Goal: Task Accomplishment & Management: Complete application form

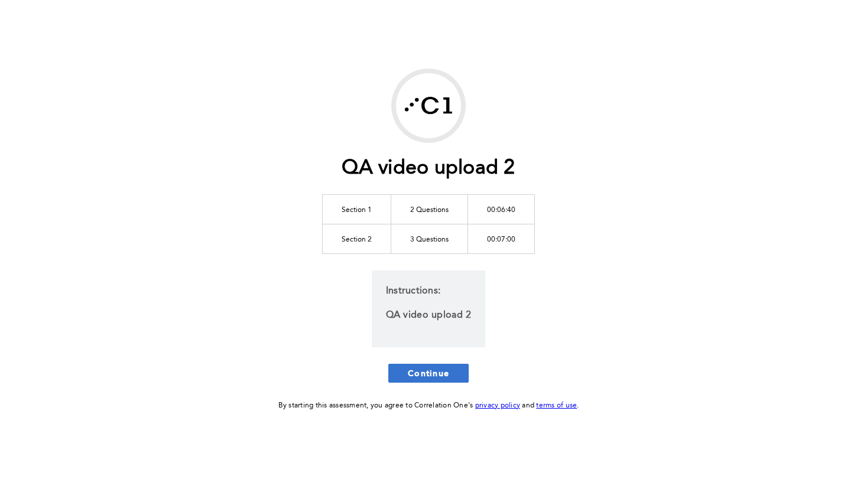
click at [451, 377] on button "Continue" at bounding box center [428, 373] width 80 height 19
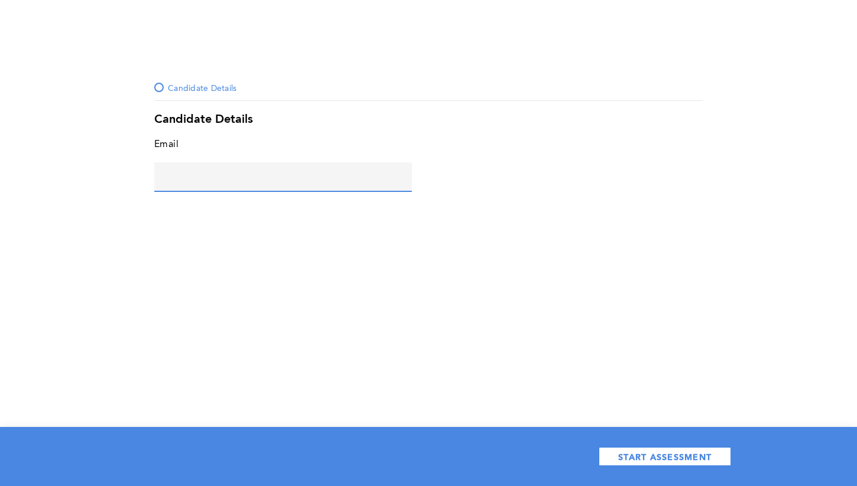
click at [201, 177] on input "text" at bounding box center [283, 176] width 258 height 28
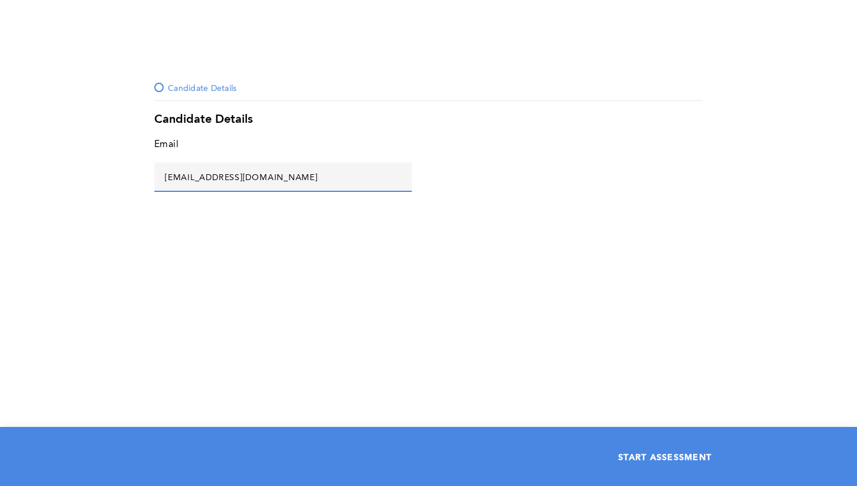
type input "[EMAIL_ADDRESS][DOMAIN_NAME]"
click at [659, 462] on button "START ASSESSMENT" at bounding box center [665, 456] width 132 height 19
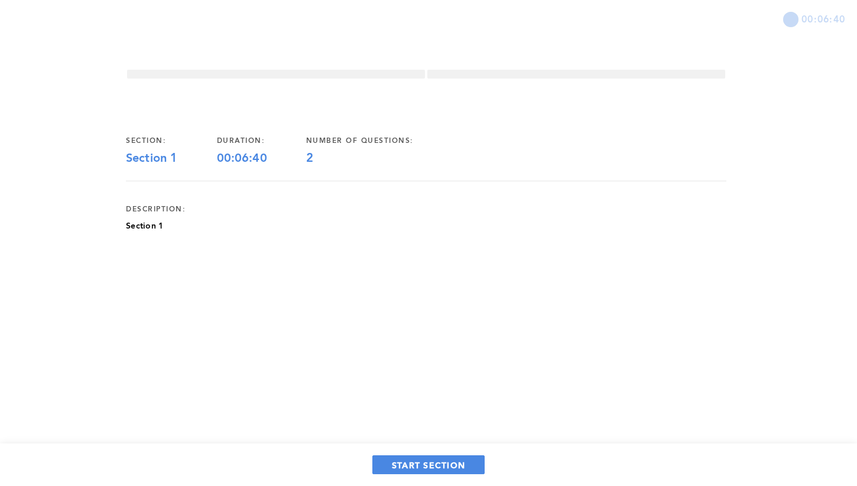
drag, startPoint x: 399, startPoint y: 395, endPoint x: 414, endPoint y: 440, distance: 47.3
click at [399, 395] on div "00:06:40 section: Section 1 duration: 00:06:40 number of questions: 2 descripti…" at bounding box center [428, 243] width 857 height 486
click at [418, 466] on span "START SECTION" at bounding box center [428, 465] width 73 height 11
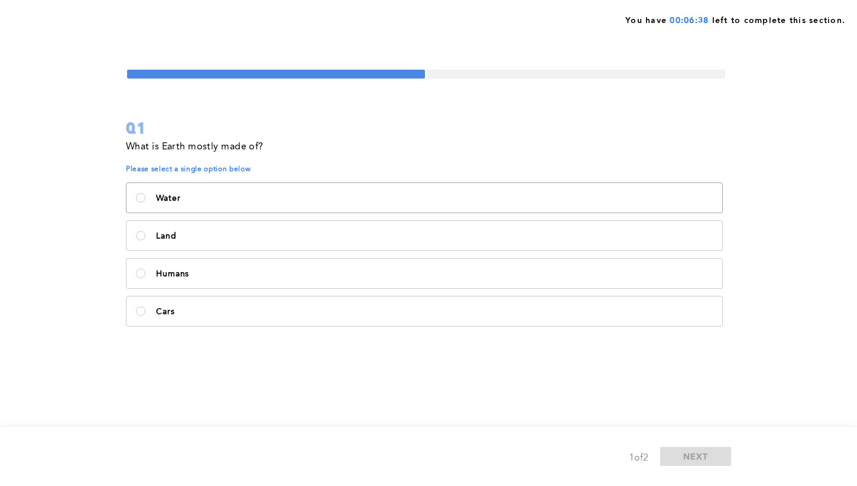
click at [220, 191] on label "Water" at bounding box center [424, 198] width 596 height 30
click at [145, 193] on input "Water" at bounding box center [140, 197] width 9 height 9
radio input "true"
click at [698, 454] on span "NEXT" at bounding box center [695, 456] width 25 height 11
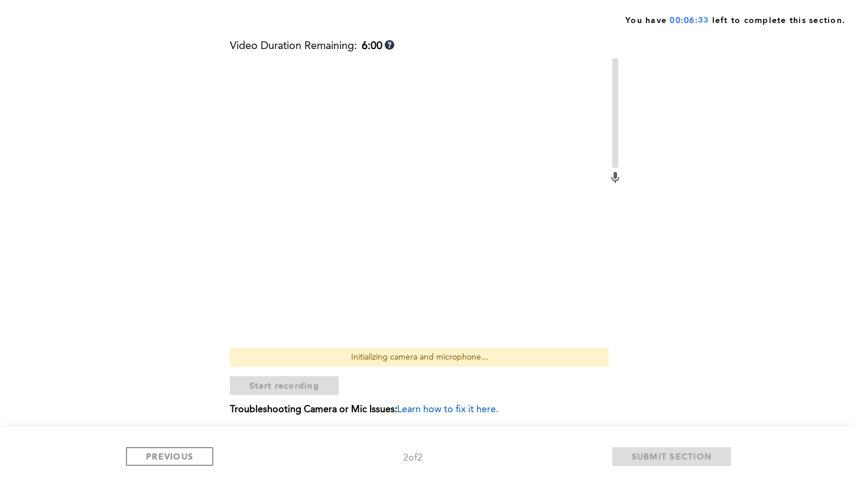
scroll to position [132, 0]
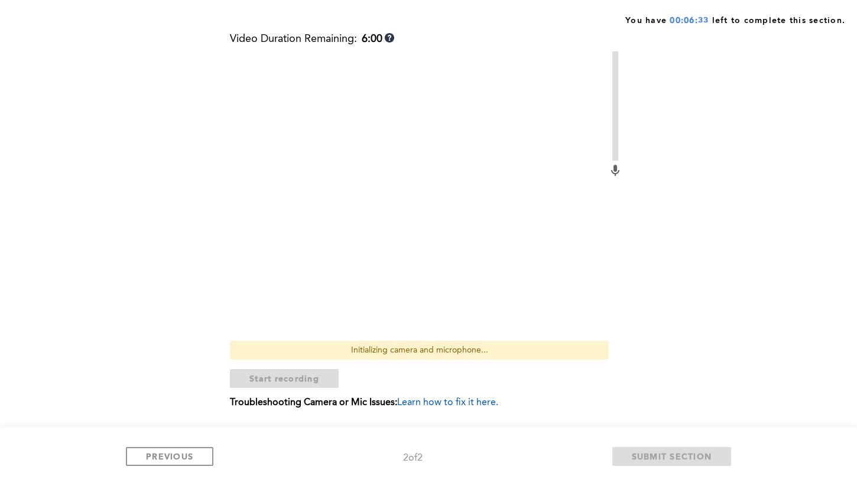
click at [695, 227] on div "Still doing work? Video Duration Remaining: 6:00 Initializing camera and microp…" at bounding box center [426, 216] width 600 height 419
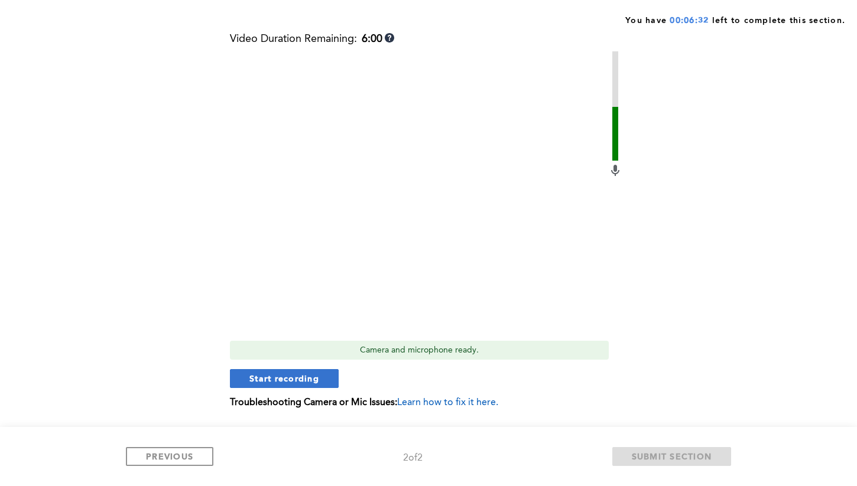
click at [303, 381] on span "Start recording" at bounding box center [284, 378] width 70 height 11
click at [302, 374] on span "Stop recording" at bounding box center [283, 378] width 69 height 11
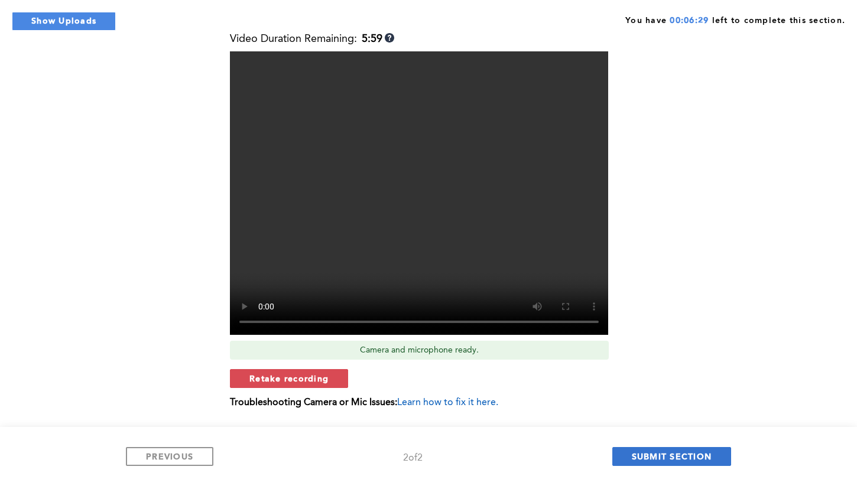
click at [679, 454] on span "SUBMIT SECTION" at bounding box center [672, 456] width 80 height 11
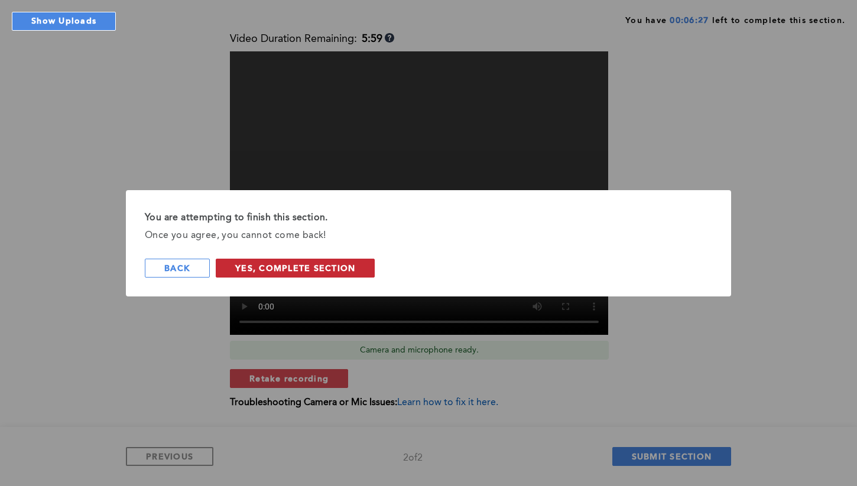
click at [303, 275] on button "Yes, Complete Section" at bounding box center [295, 268] width 159 height 19
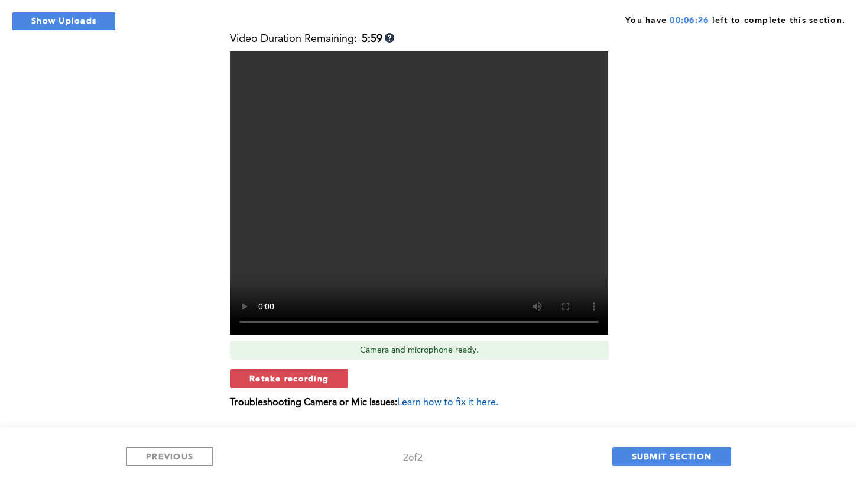
scroll to position [0, 0]
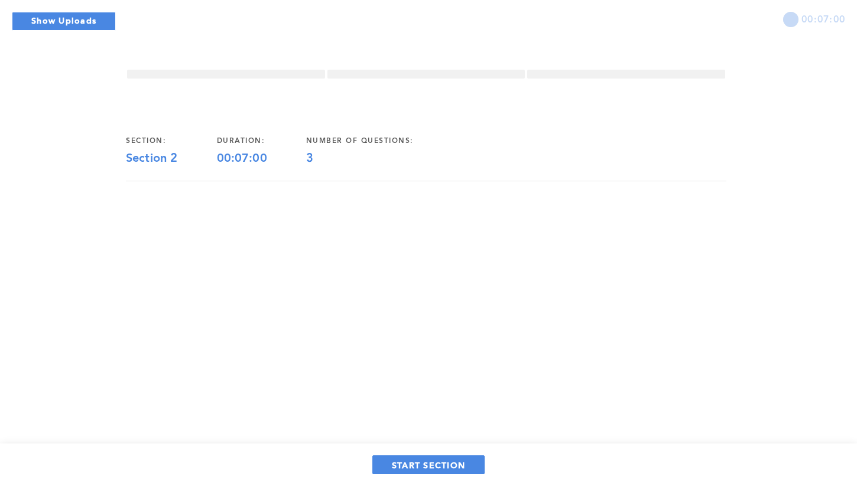
click at [380, 304] on div "00:07:00 section: Section 2 duration: 00:07:00 number of questions: 3 START SEC…" at bounding box center [428, 243] width 857 height 486
click at [431, 462] on span "START SECTION" at bounding box center [428, 465] width 73 height 11
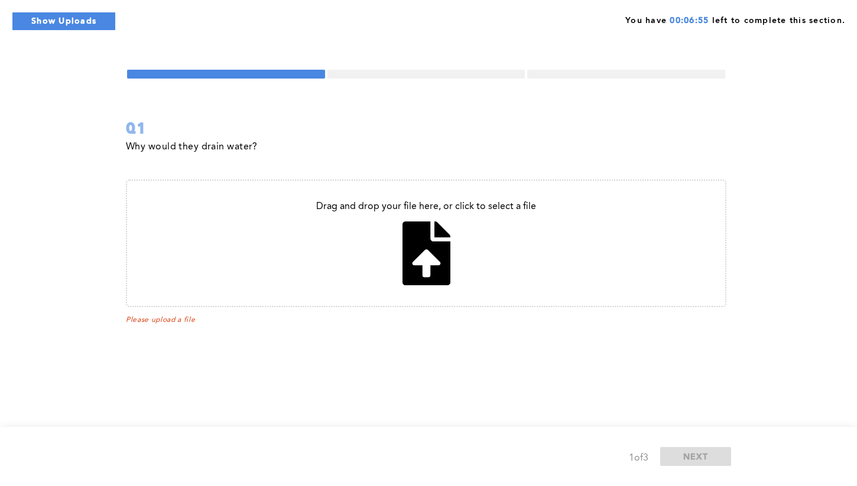
type input "C:\fakepath\Screenshot [DATE] 16.50.14.png"
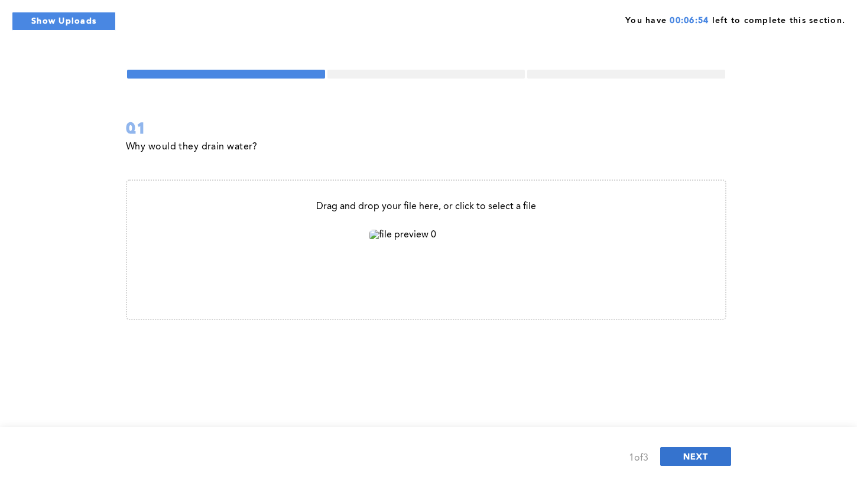
click at [691, 460] on span "NEXT" at bounding box center [695, 456] width 25 height 11
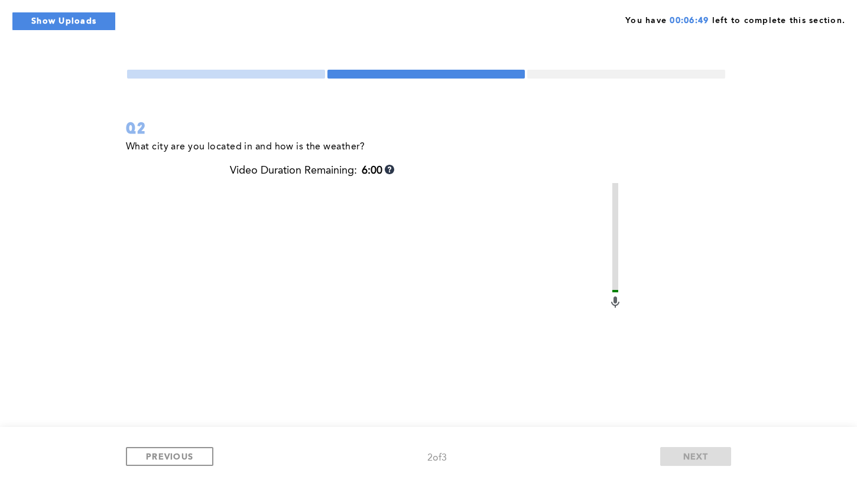
scroll to position [136, 0]
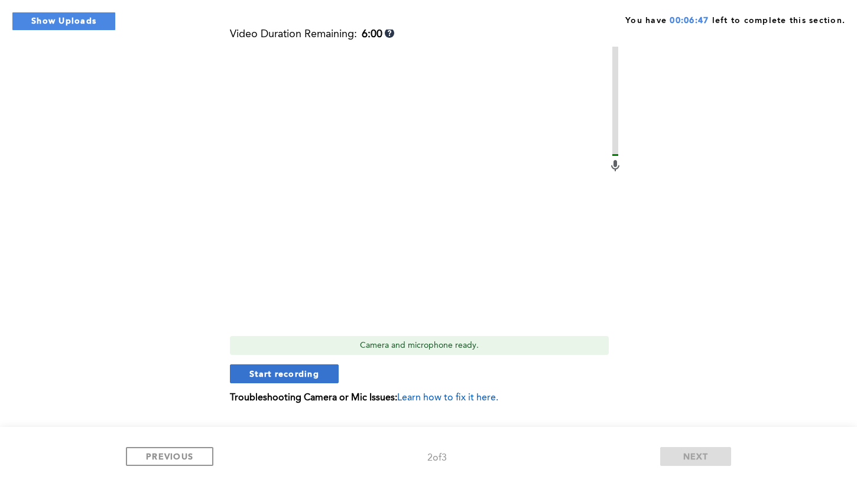
click at [290, 371] on span "Start recording" at bounding box center [284, 373] width 70 height 11
click at [281, 384] on div "Video Duration Remaining: 5:59 Camera and microphone ready. Stop recording Trou…" at bounding box center [426, 220] width 392 height 385
click at [279, 378] on span "Stop recording" at bounding box center [283, 373] width 69 height 11
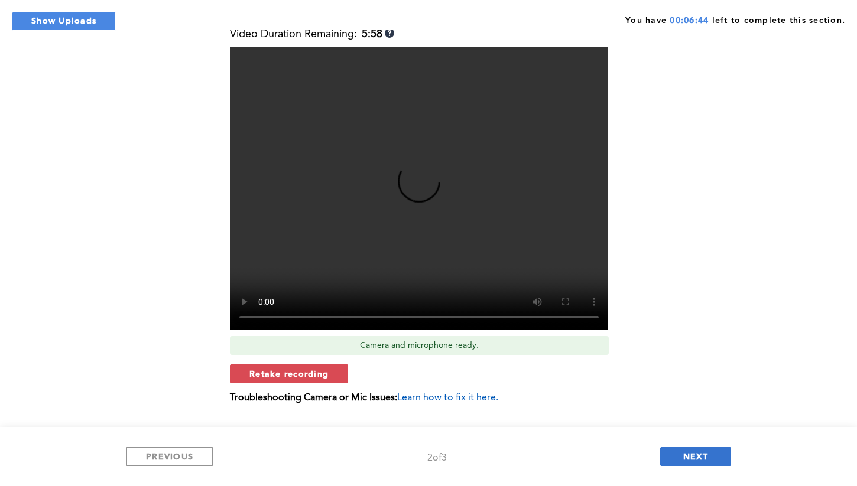
click at [699, 460] on span "NEXT" at bounding box center [695, 456] width 25 height 11
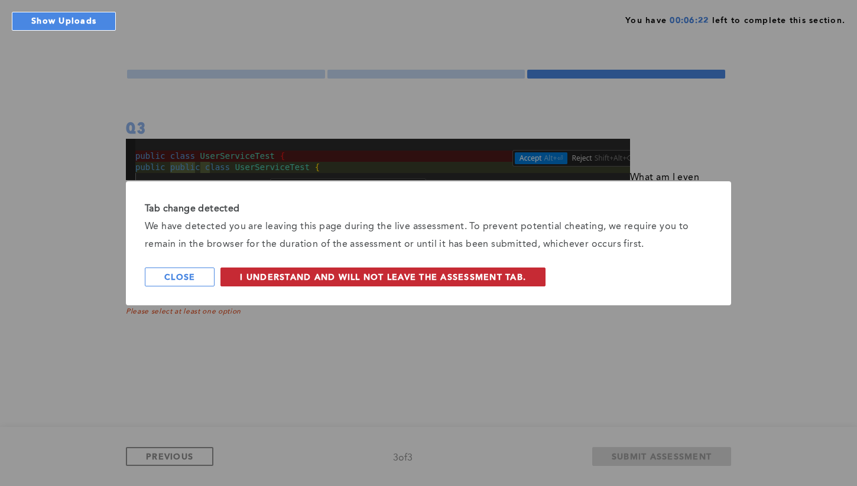
click at [262, 272] on span "I understand and will not leave the assessment tab." at bounding box center [383, 276] width 286 height 11
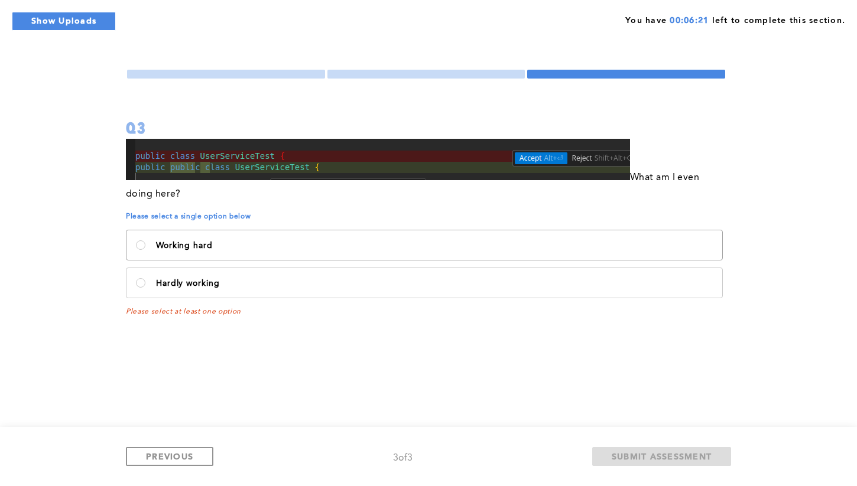
click at [155, 249] on label "Working hard" at bounding box center [424, 245] width 596 height 30
click at [145, 249] on hard\<\/p\> "Working hard" at bounding box center [140, 244] width 9 height 9
radio hard\<\/p\> "true"
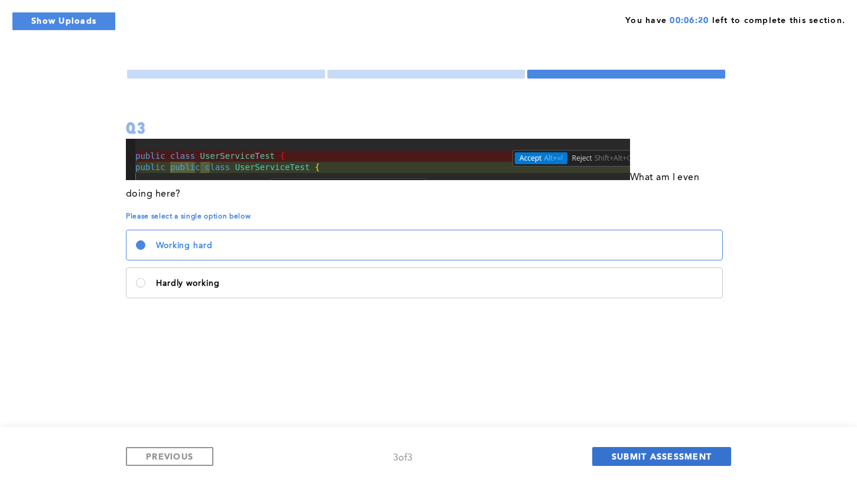
click at [671, 464] on button "SUBMIT ASSESSMENT" at bounding box center [661, 456] width 139 height 19
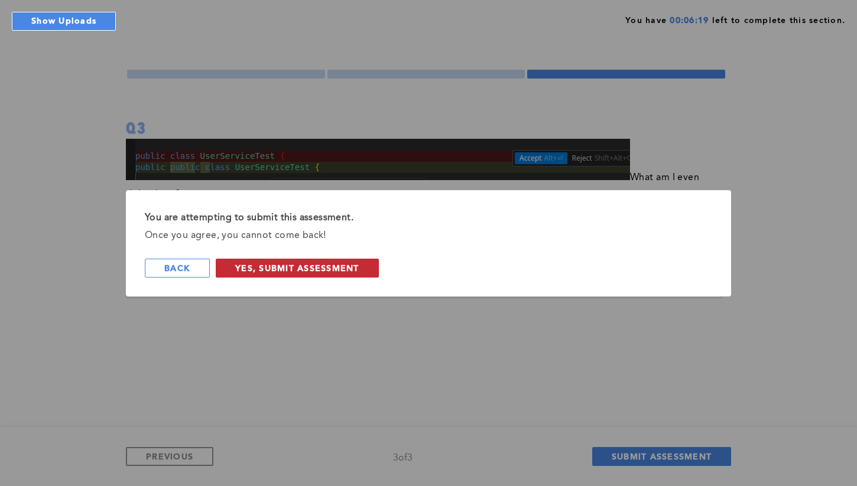
click at [315, 271] on span "Yes, Submit Assessment" at bounding box center [297, 267] width 124 height 11
